Goal: Find specific page/section: Find specific page/section

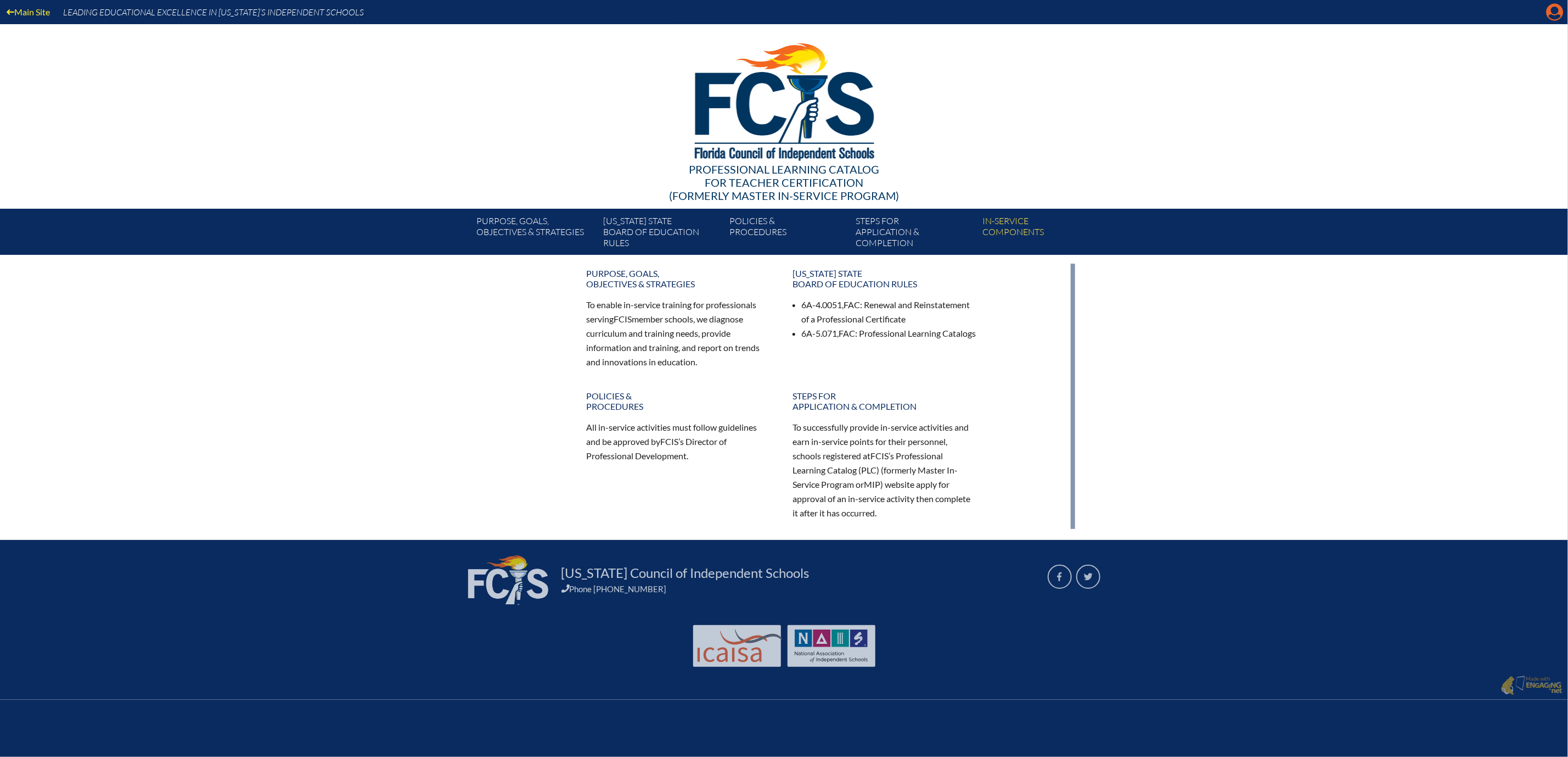
click at [1547, 17] on icon at bounding box center [1555, 12] width 17 height 17
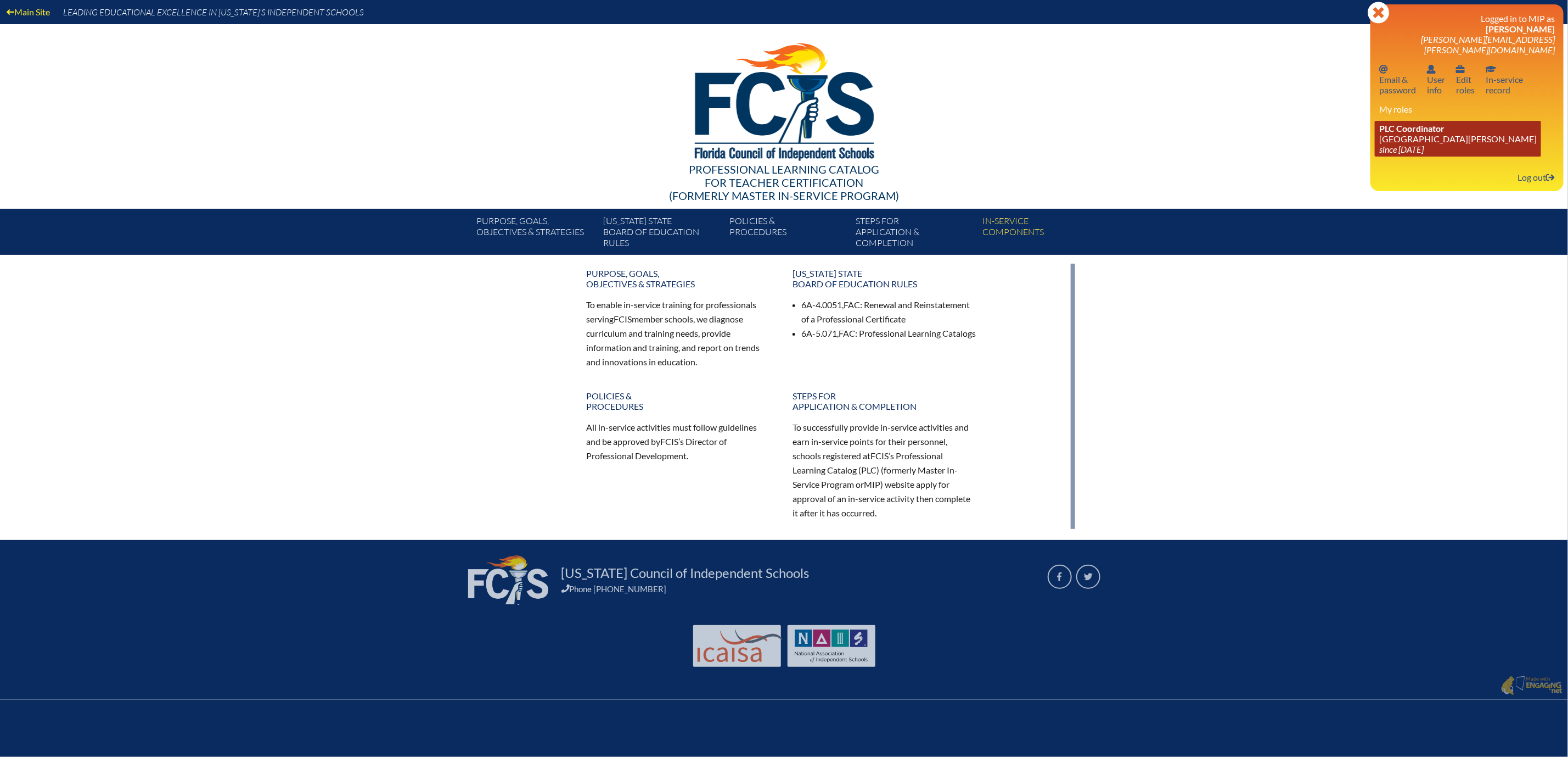
click at [1417, 153] on link "PLC Coordinator Mount Dora Christian Academy since 2024 Jun 30" at bounding box center [1458, 138] width 166 height 36
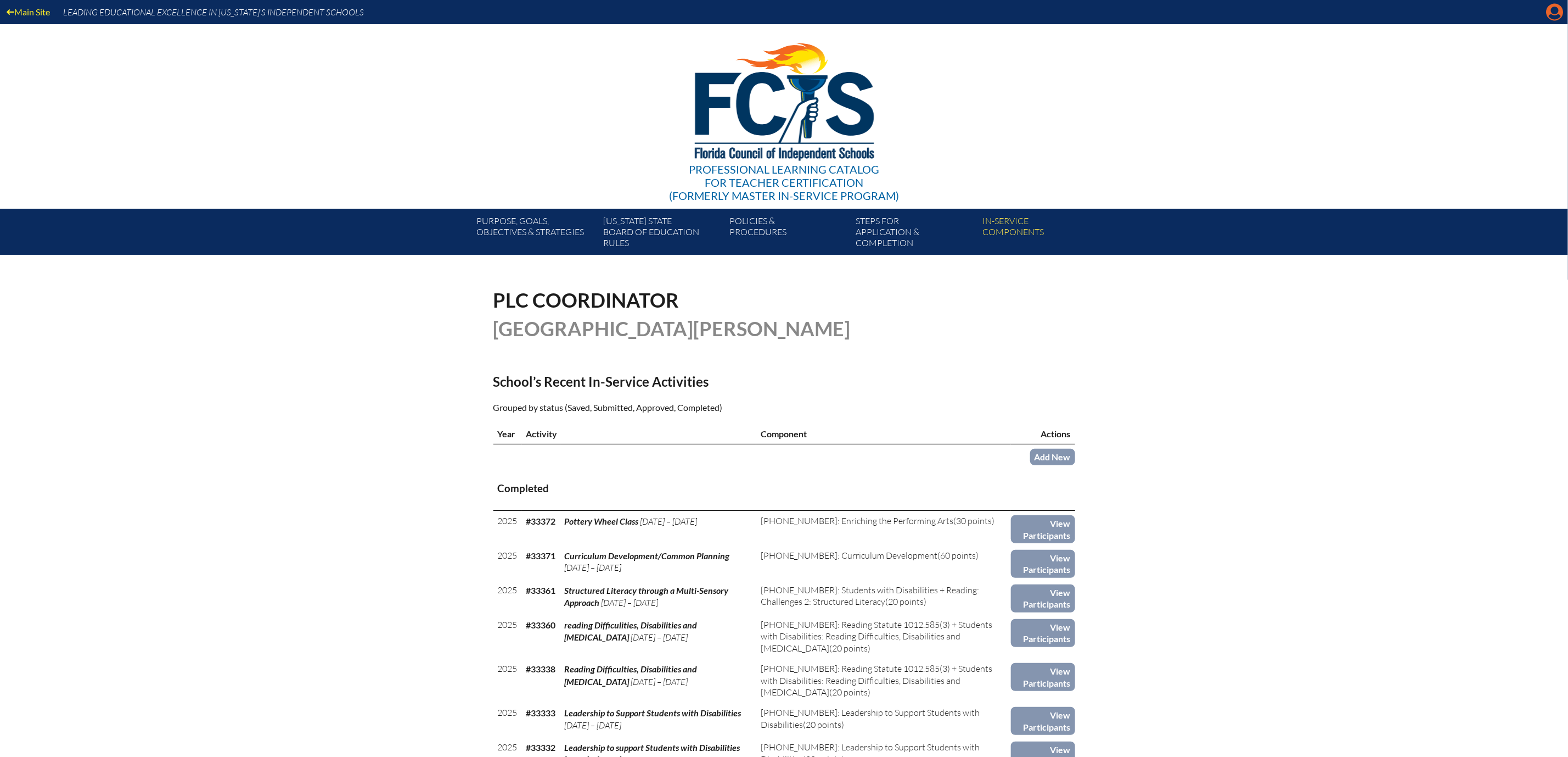
click at [1548, 10] on icon "Manage account" at bounding box center [1555, 12] width 18 height 18
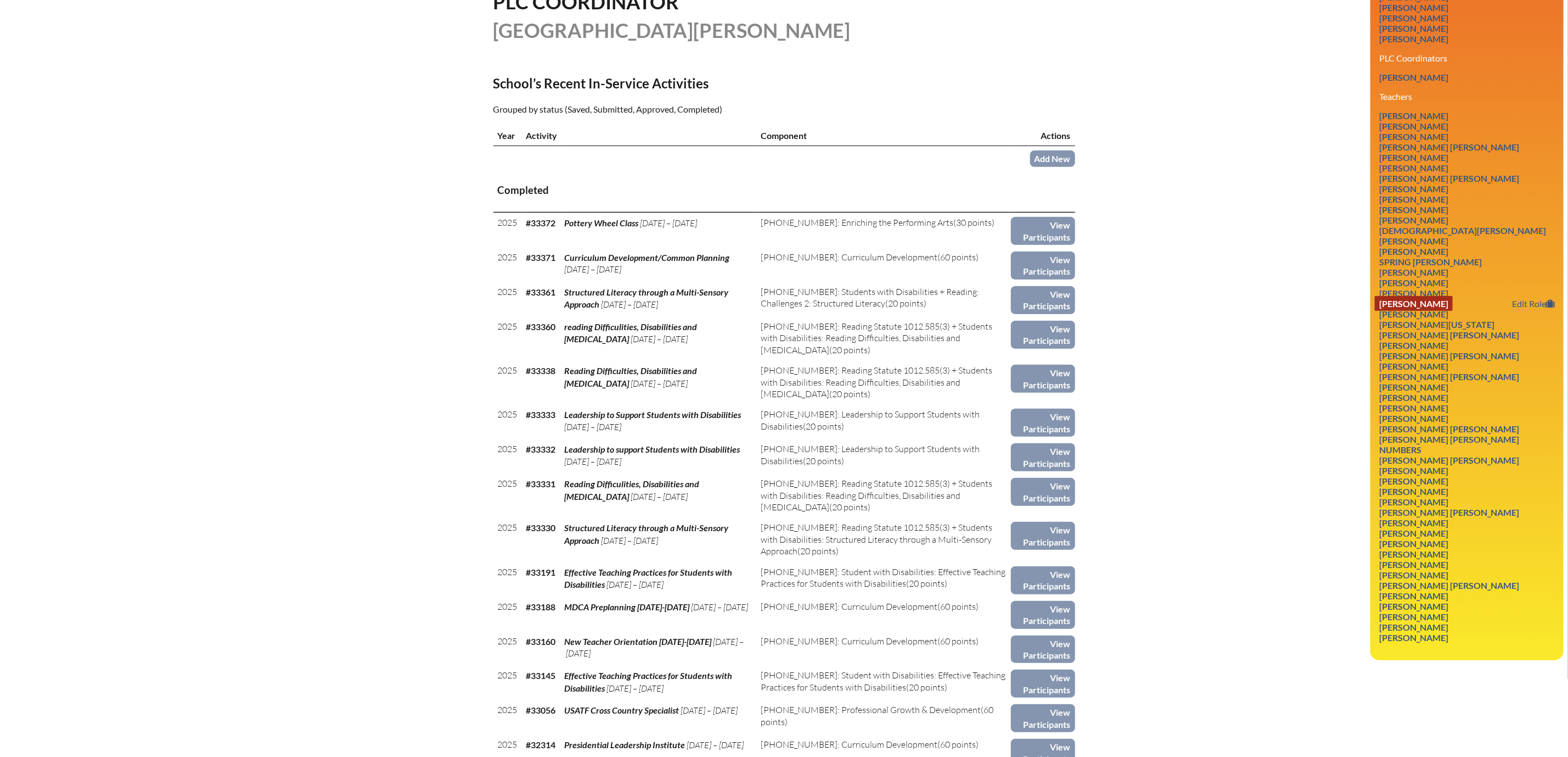
scroll to position [329, 0]
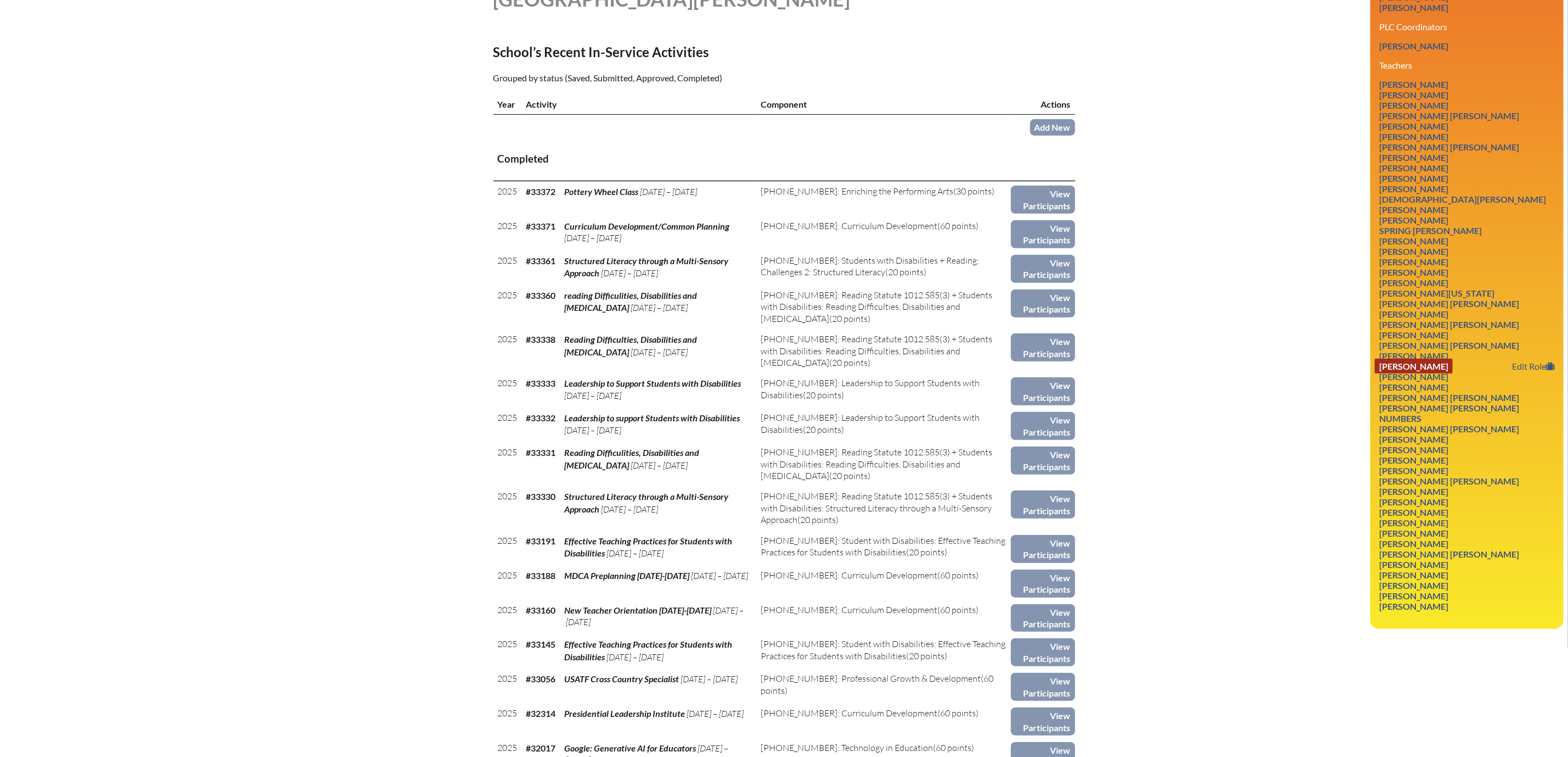
click at [1426, 373] on link "[PERSON_NAME]" at bounding box center [1414, 366] width 78 height 15
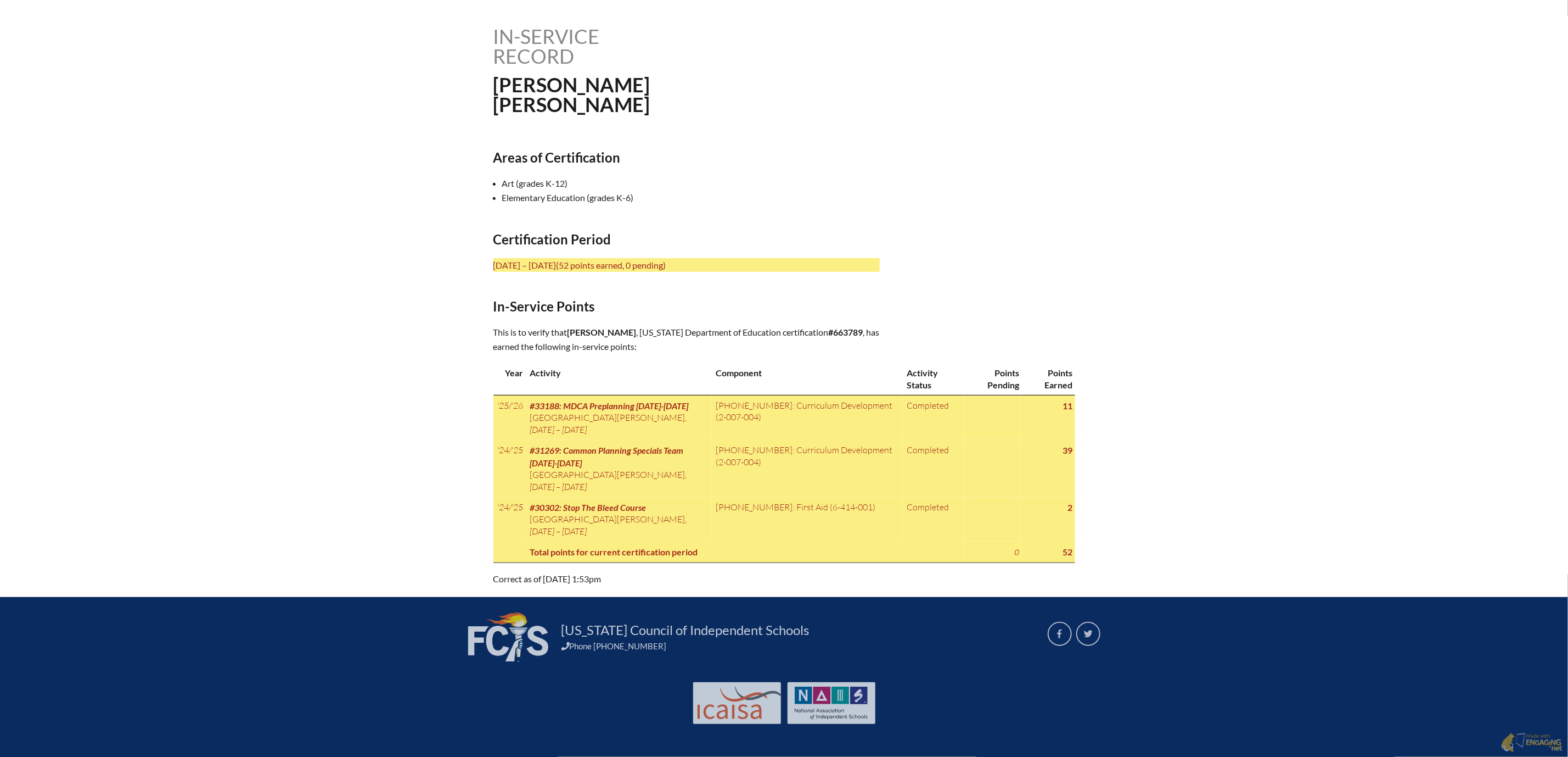
scroll to position [467, 0]
